Goal: Information Seeking & Learning: Check status

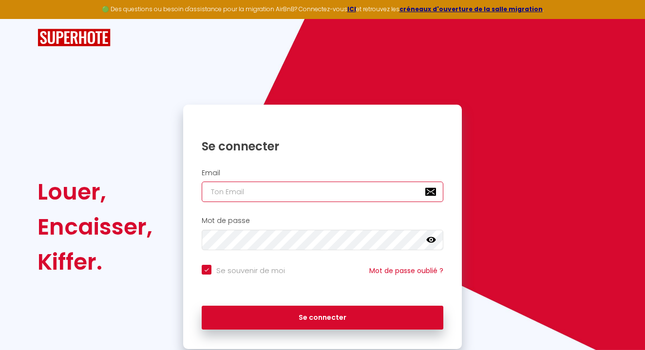
type input "[EMAIL_ADDRESS][DOMAIN_NAME]"
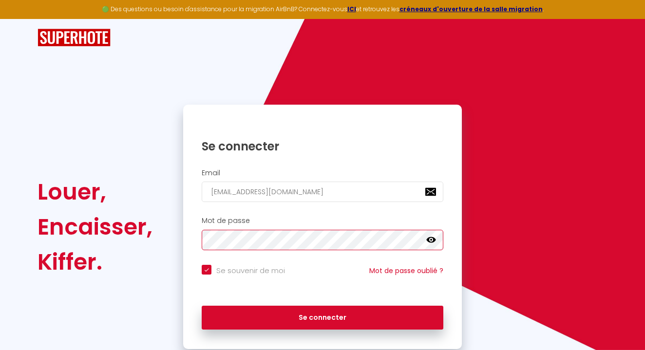
click at [322, 316] on button "Se connecter" at bounding box center [323, 318] width 242 height 24
checkbox input "true"
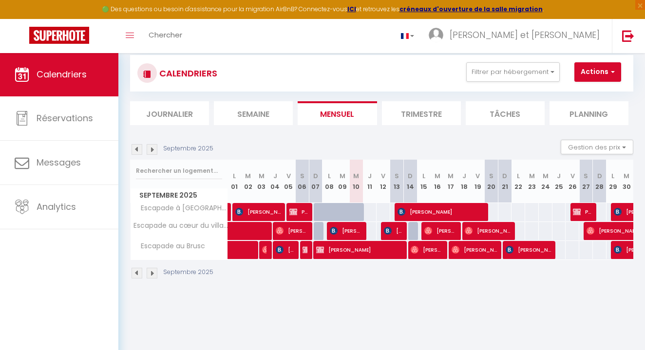
scroll to position [26, 0]
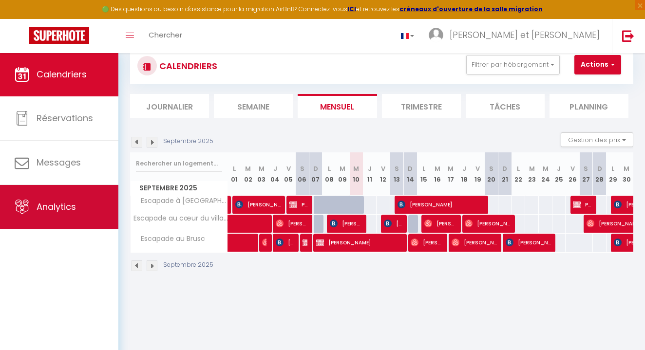
click at [75, 193] on link "Analytics" at bounding box center [59, 207] width 118 height 44
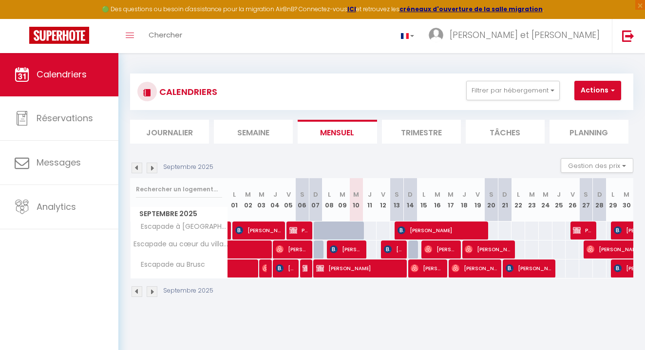
select select "2025"
select select "9"
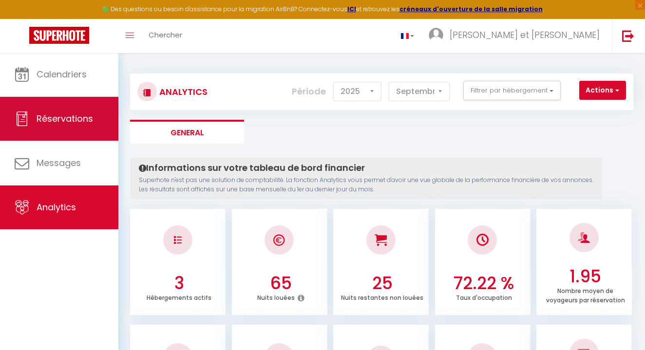
click at [83, 114] on span "Réservations" at bounding box center [65, 118] width 56 height 12
select select "not_cancelled"
